Goal: Information Seeking & Learning: Check status

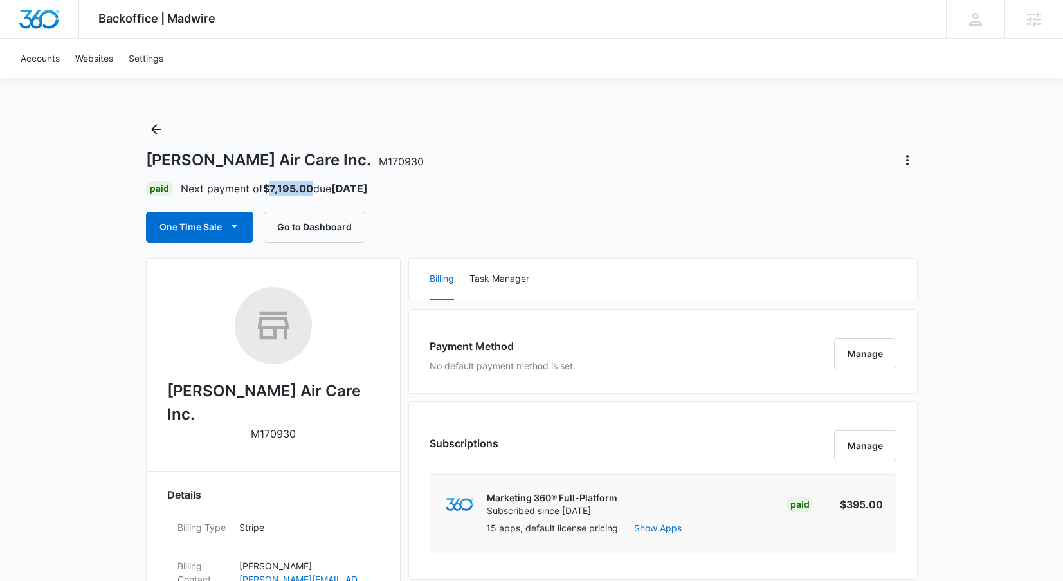
drag, startPoint x: 312, startPoint y: 184, endPoint x: 271, endPoint y: 190, distance: 41.6
click at [271, 190] on p "Next payment of $7,195.00 due Sep 16" at bounding box center [274, 188] width 187 height 15
click at [271, 190] on strong "$7,195.00" at bounding box center [288, 188] width 50 height 13
drag, startPoint x: 275, startPoint y: 190, endPoint x: 312, endPoint y: 189, distance: 37.3
click at [312, 189] on p "Next payment of $7,195.00 due Sep 16" at bounding box center [274, 188] width 187 height 15
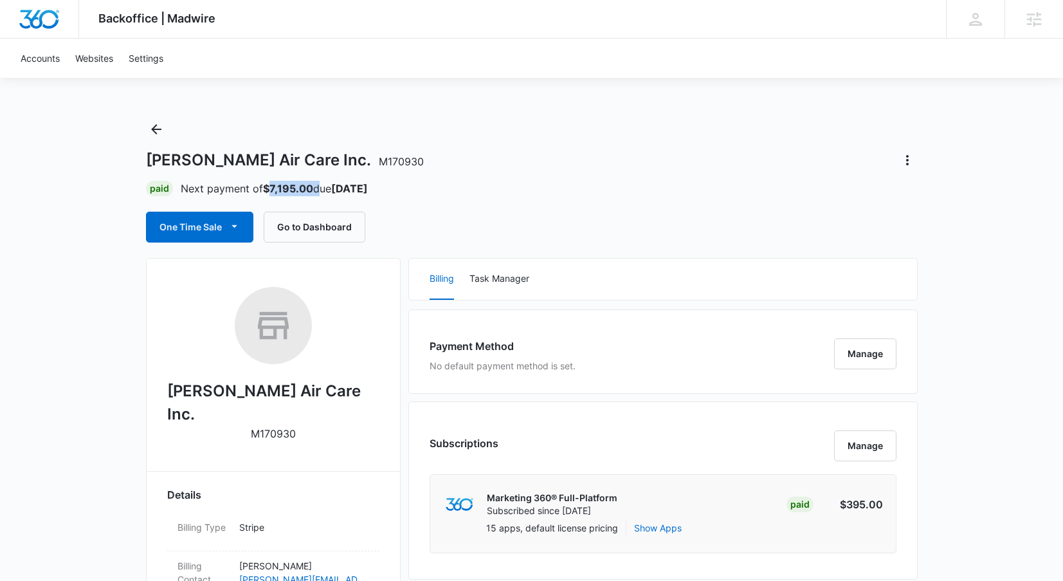
click at [309, 190] on strong "$7,195.00" at bounding box center [288, 188] width 50 height 13
click at [296, 190] on strong "$7,195.00" at bounding box center [288, 188] width 50 height 13
click at [281, 176] on div "Paul Mitchell's Air Care Inc. M170930 Paid Next payment of $7,195.00 due Sep 16…" at bounding box center [532, 180] width 772 height 123
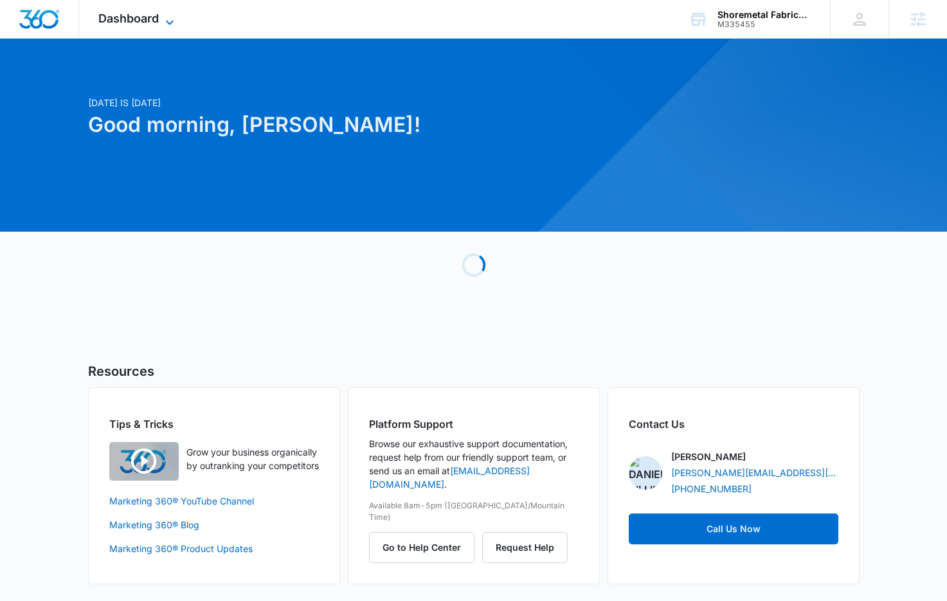
click at [138, 21] on span "Dashboard" at bounding box center [128, 19] width 60 height 14
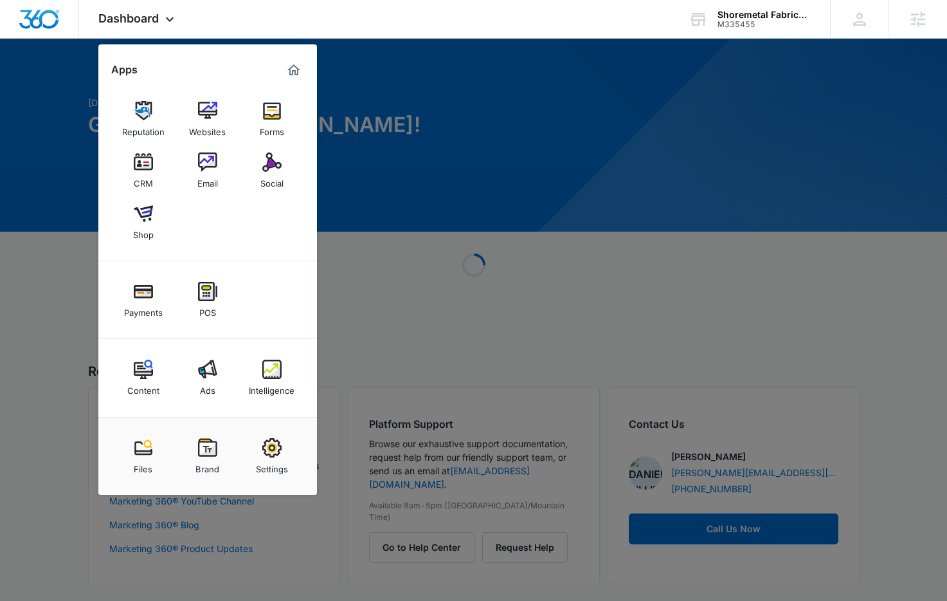
click at [267, 358] on link "Intelligence" at bounding box center [272, 377] width 49 height 49
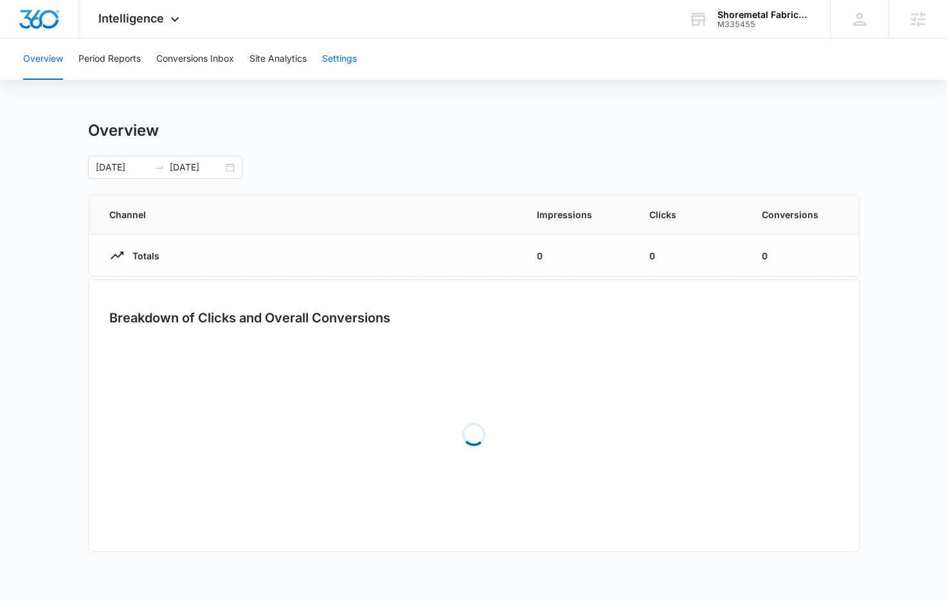
click at [344, 59] on button "Settings" at bounding box center [339, 59] width 35 height 41
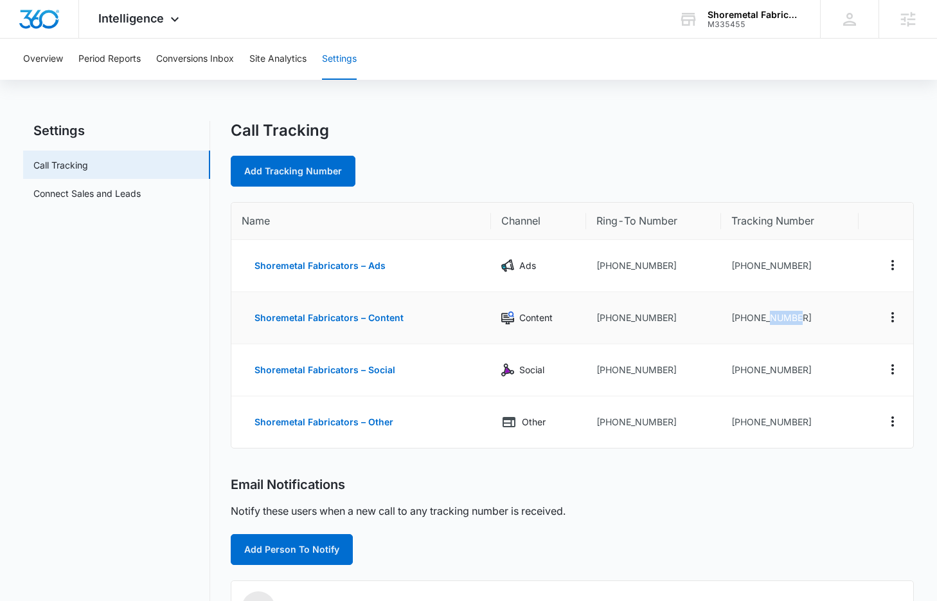
drag, startPoint x: 782, startPoint y: 319, endPoint x: 772, endPoint y: 321, distance: 10.6
click at [772, 321] on td "[PHONE_NUMBER]" at bounding box center [790, 318] width 138 height 52
click at [55, 56] on button "Overview" at bounding box center [43, 59] width 40 height 41
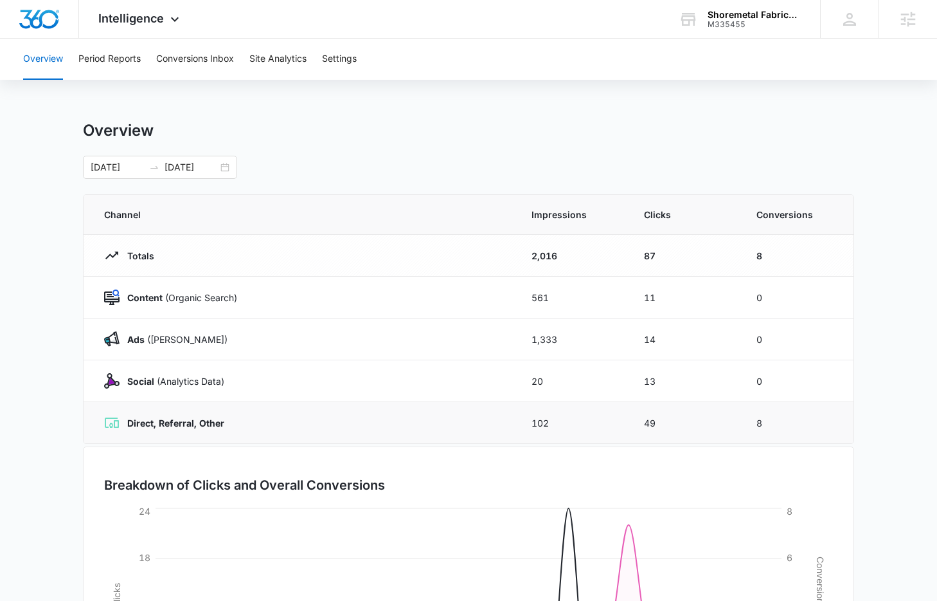
click at [671, 422] on td "49" at bounding box center [685, 423] width 113 height 42
drag, startPoint x: 664, startPoint y: 425, endPoint x: 646, endPoint y: 427, distance: 17.5
click at [646, 427] on td "49" at bounding box center [685, 423] width 113 height 42
click at [645, 423] on td "49" at bounding box center [685, 423] width 113 height 42
drag, startPoint x: 671, startPoint y: 427, endPoint x: 640, endPoint y: 429, distance: 31.6
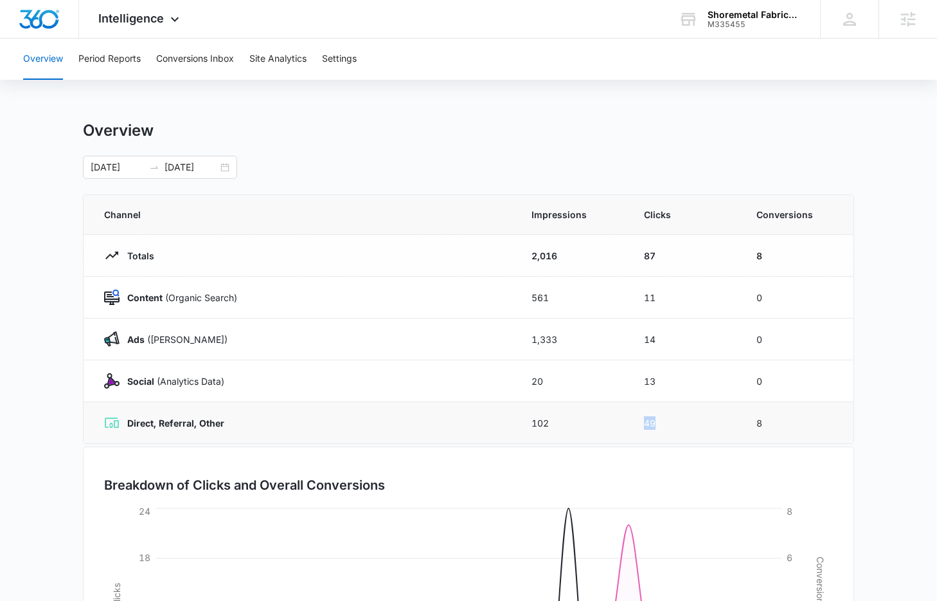
click at [640, 429] on td "49" at bounding box center [685, 423] width 113 height 42
click at [727, 24] on div "M335455" at bounding box center [755, 24] width 94 height 9
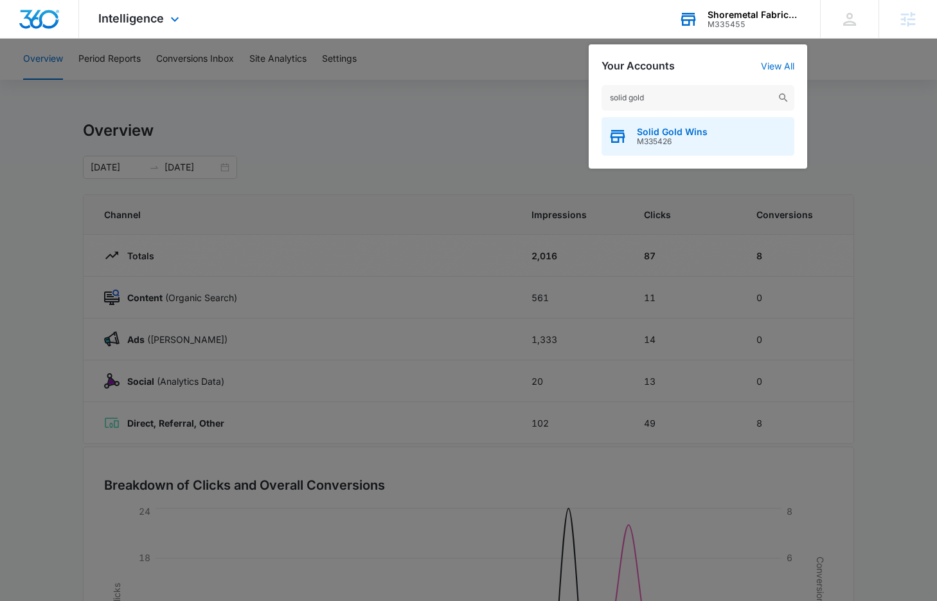
type input "solid gold"
click at [687, 148] on div "Solid Gold Wins M335426" at bounding box center [698, 136] width 193 height 39
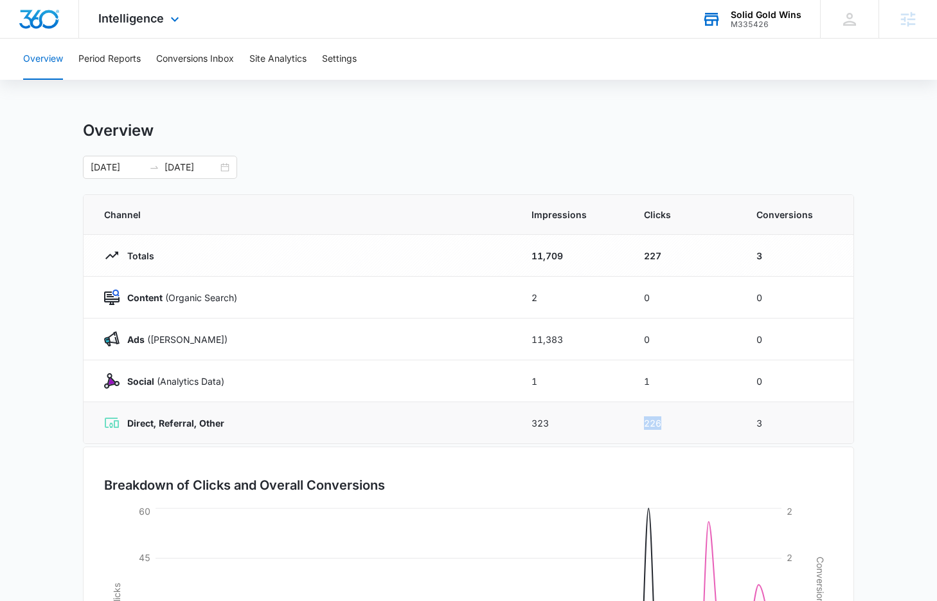
drag, startPoint x: 667, startPoint y: 418, endPoint x: 641, endPoint y: 424, distance: 27.1
click at [641, 424] on td "226" at bounding box center [685, 423] width 113 height 42
click at [220, 166] on div "[DATE] [DATE]" at bounding box center [160, 167] width 154 height 23
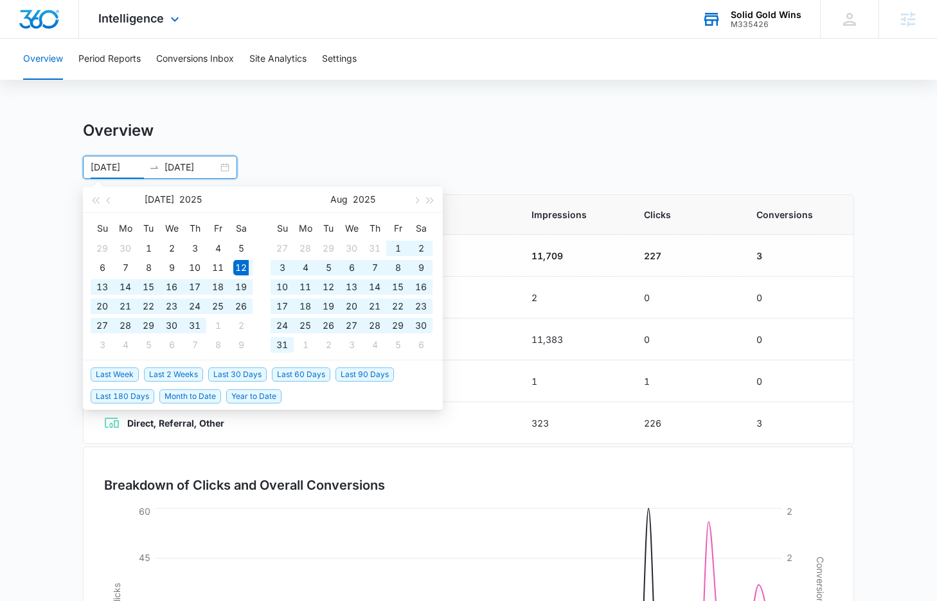
click at [142, 397] on span "Last 180 Days" at bounding box center [123, 396] width 64 height 14
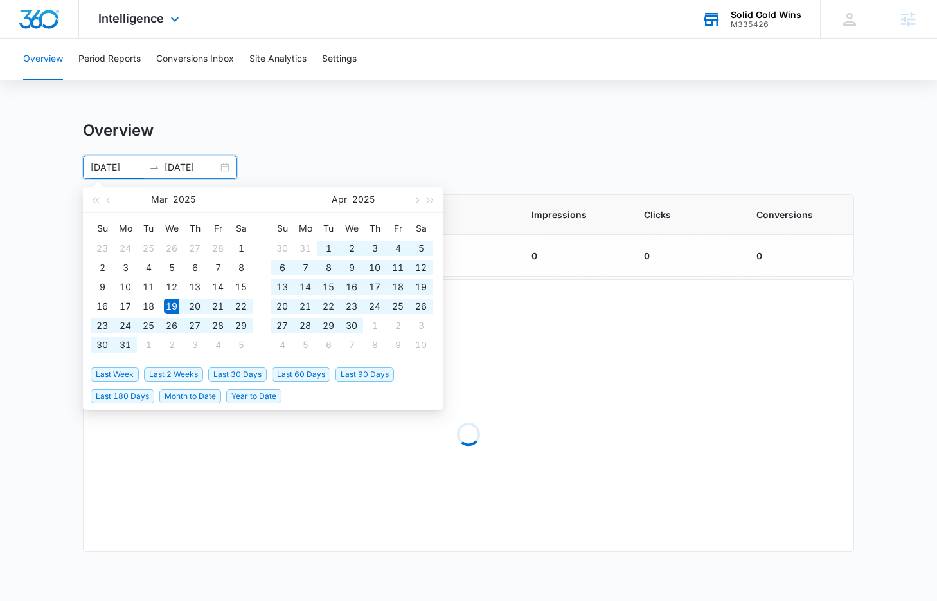
type input "[DATE]"
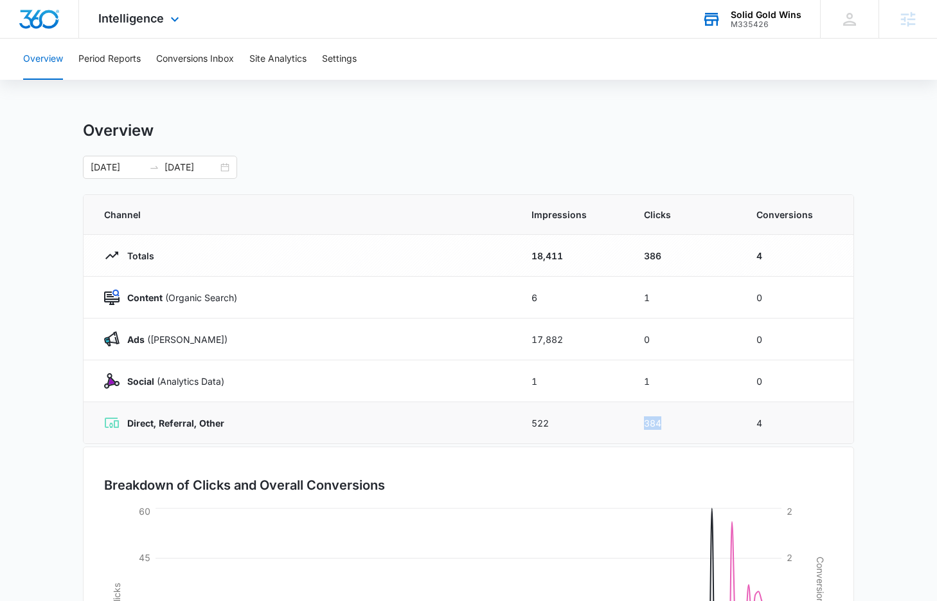
drag, startPoint x: 674, startPoint y: 417, endPoint x: 628, endPoint y: 419, distance: 47.0
click at [628, 419] on tr "Direct, Referral, Other 522 384 4" at bounding box center [469, 423] width 770 height 42
click at [628, 419] on td "522" at bounding box center [572, 423] width 113 height 42
click at [357, 159] on div "[DATE] [DATE] [DATE] Su Mo Tu We Th Fr Sa 23 24 25 26 27 28 1 2 3 4 5 6 7 8 9 1…" at bounding box center [469, 167] width 772 height 23
click at [339, 55] on button "Settings" at bounding box center [339, 59] width 35 height 41
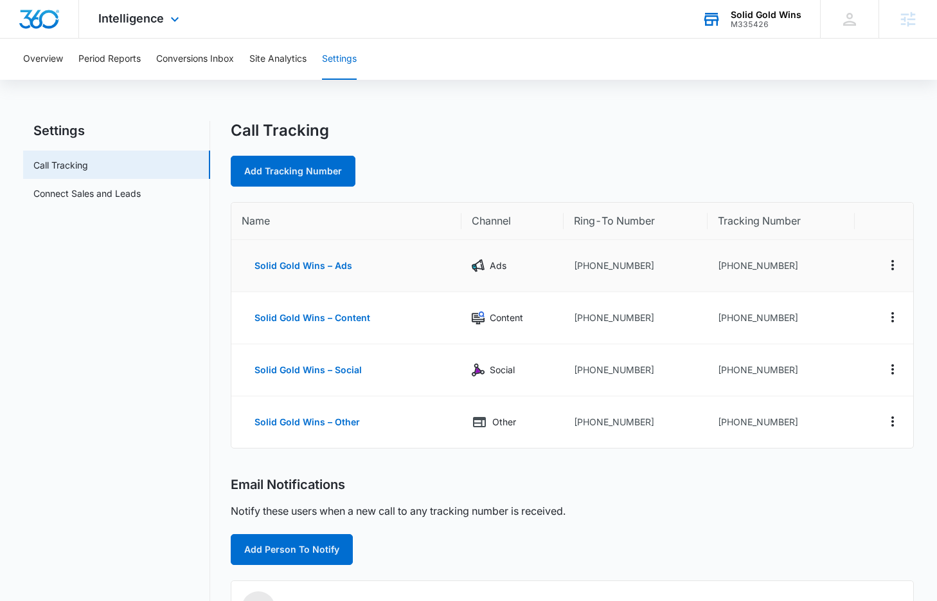
click at [782, 269] on td "[PHONE_NUMBER]" at bounding box center [781, 266] width 147 height 52
click at [483, 116] on div "Overview Period Reports Conversions Inbox Site Analytics Settings Settings Call…" at bounding box center [468, 459] width 937 height 841
